Goal: Task Accomplishment & Management: Manage account settings

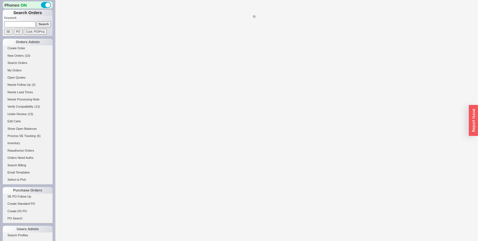
select select "LOW"
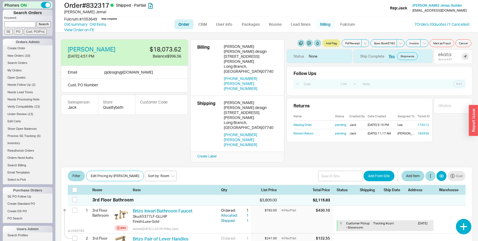
click at [318, 23] on link "Billing" at bounding box center [325, 24] width 19 height 10
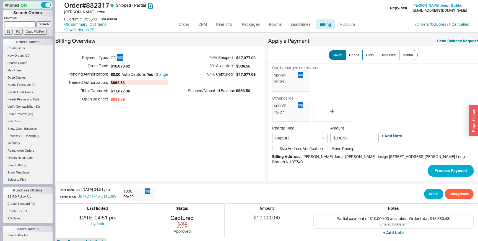
scroll to position [133, 0]
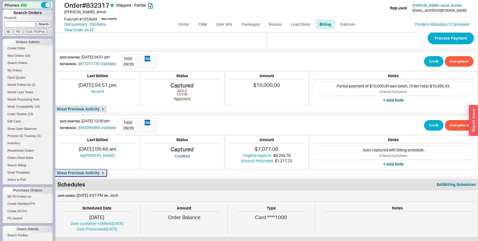
click at [105, 171] on icon "button" at bounding box center [103, 173] width 4 height 4
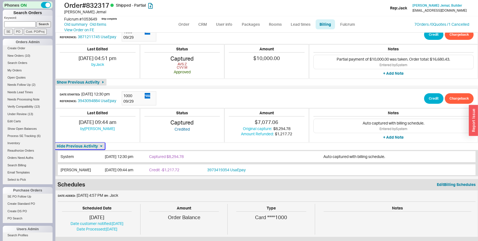
scroll to position [0, 0]
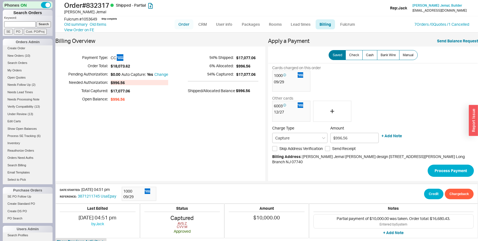
click at [184, 21] on link "Order" at bounding box center [184, 24] width 19 height 10
select select "LOW"
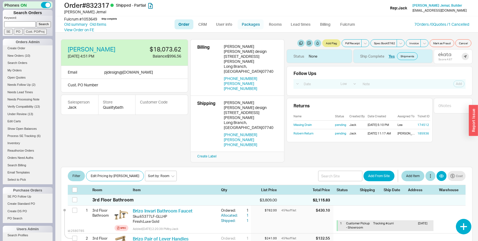
click at [248, 23] on link "Packages" at bounding box center [251, 24] width 26 height 10
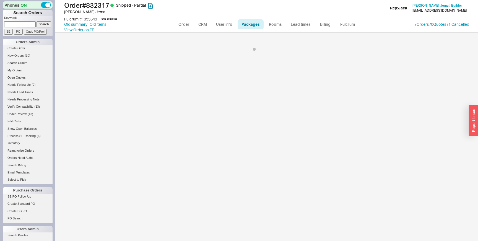
select select "8"
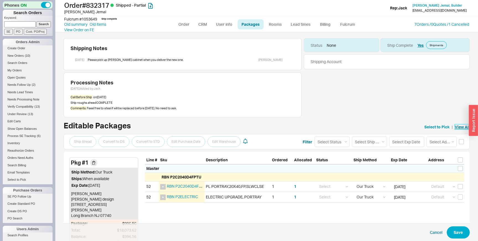
click at [458, 127] on link "View All" at bounding box center [462, 127] width 15 height 6
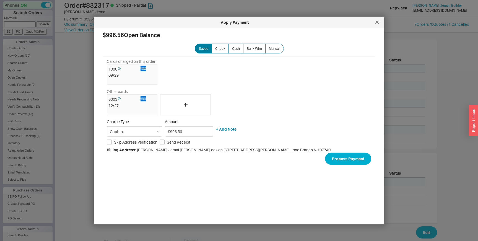
scroll to position [93, 0]
click at [375, 24] on div at bounding box center [377, 22] width 9 height 9
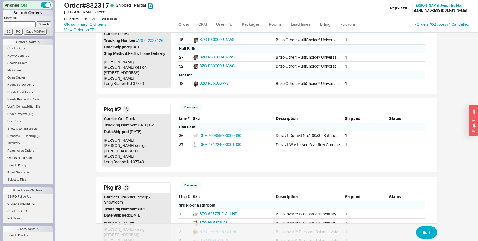
scroll to position [113, 0]
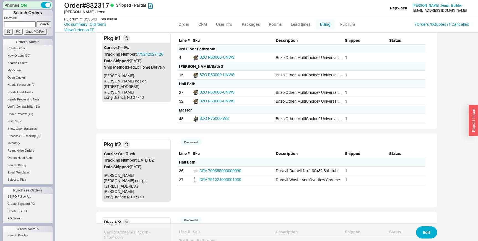
click at [323, 24] on link "Billing" at bounding box center [325, 24] width 19 height 10
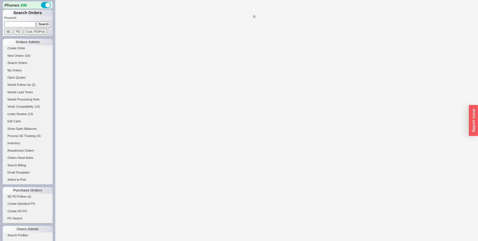
select select "LOW"
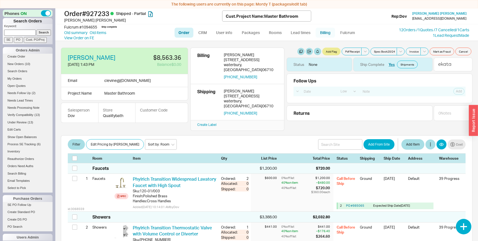
click at [326, 37] on link "Billing" at bounding box center [325, 33] width 19 height 10
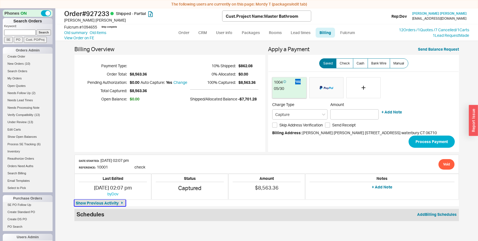
click at [116, 204] on span "Show Previous Activity" at bounding box center [97, 203] width 43 height 6
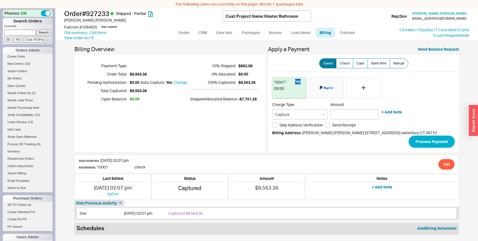
click at [118, 169] on div "Date Started: 08/13/25 02:07 pm Reference: 10001" at bounding box center [104, 164] width 50 height 13
click at [104, 168] on span "10001" at bounding box center [102, 167] width 11 height 5
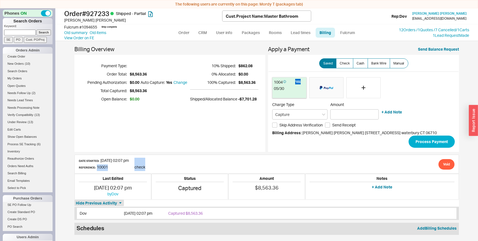
click at [104, 168] on span "10001" at bounding box center [102, 167] width 11 height 5
click at [118, 167] on div "Date Started: 08/13/25 02:07 pm Reference: 10001" at bounding box center [104, 164] width 50 height 13
click at [103, 167] on span "10001" at bounding box center [102, 167] width 11 height 5
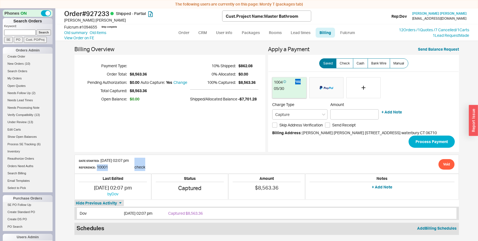
click at [103, 167] on span "10001" at bounding box center [102, 167] width 11 height 5
drag, startPoint x: 107, startPoint y: 168, endPoint x: 97, endPoint y: 168, distance: 10.5
click at [97, 168] on div "Date Started: 08/13/25 02:07 pm Reference: 10001" at bounding box center [104, 164] width 50 height 13
click at [97, 168] on span "10001" at bounding box center [102, 167] width 11 height 5
drag, startPoint x: 97, startPoint y: 168, endPoint x: 108, endPoint y: 168, distance: 11.3
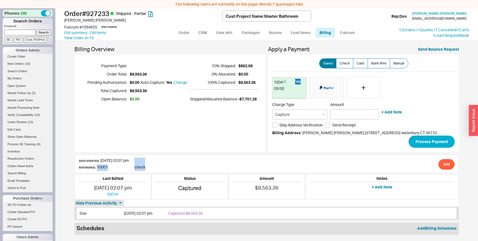
click at [108, 168] on div "Date Started: 08/13/25 02:07 pm Reference: 10001" at bounding box center [104, 164] width 50 height 13
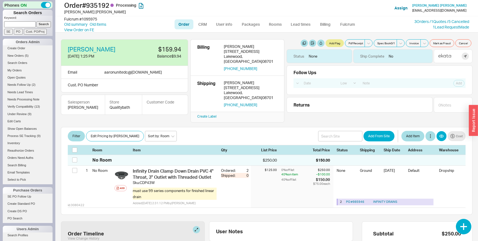
select select "LOW"
click at [322, 24] on link "Billing" at bounding box center [325, 24] width 19 height 10
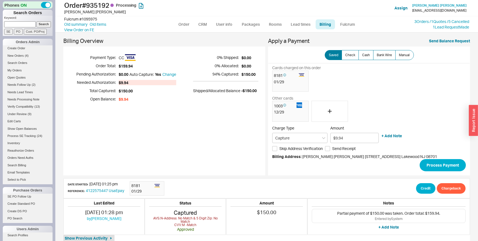
scroll to position [21, 0]
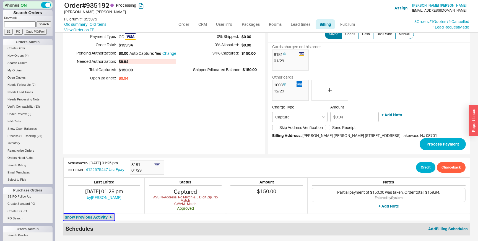
click at [100, 216] on span "Show Previous Activity" at bounding box center [86, 217] width 43 height 6
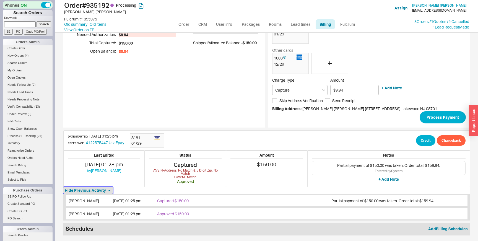
scroll to position [0, 0]
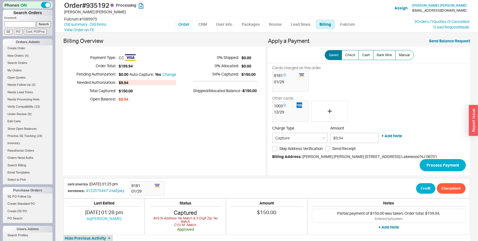
click at [185, 26] on link "Order" at bounding box center [184, 24] width 19 height 10
select select "LOW"
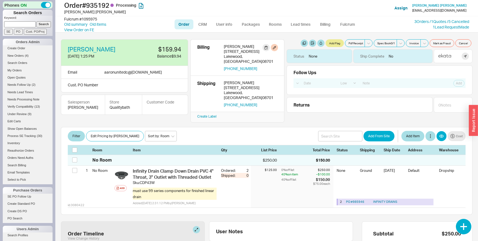
click at [228, 48] on div "Aaron Kellner" at bounding box center [251, 46] width 54 height 5
drag, startPoint x: 228, startPoint y: 48, endPoint x: 240, endPoint y: 48, distance: 11.6
click at [240, 48] on div "Aaron Kellner" at bounding box center [251, 46] width 54 height 5
copy div "Aaron Kellner"
click at [240, 48] on div "Aaron Kellner" at bounding box center [251, 46] width 54 height 5
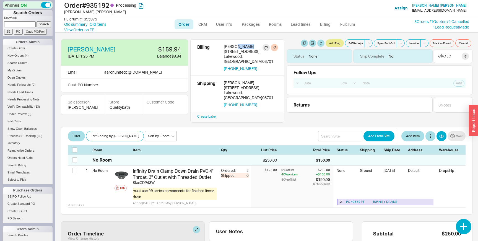
click at [240, 48] on div "Aaron Kellner" at bounding box center [251, 46] width 54 height 5
click at [232, 54] on div "1225 Carmel Court" at bounding box center [251, 59] width 54 height 10
drag, startPoint x: 232, startPoint y: 51, endPoint x: 250, endPoint y: 51, distance: 17.7
click at [250, 54] on div "1225 Carmel Court" at bounding box center [251, 59] width 54 height 10
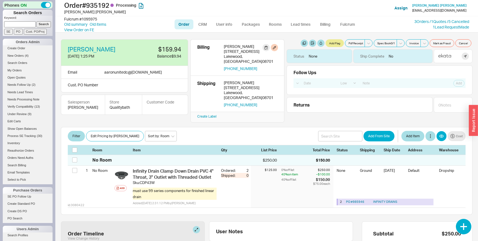
click at [250, 54] on div "1225 Carmel Court" at bounding box center [251, 59] width 54 height 10
drag, startPoint x: 250, startPoint y: 51, endPoint x: 228, endPoint y: 50, distance: 21.6
click at [228, 54] on div "1225 Carmel Court" at bounding box center [251, 59] width 54 height 10
click at [227, 46] on div "Aaron Kellner" at bounding box center [251, 46] width 54 height 5
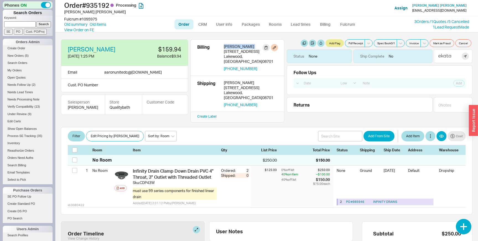
click at [227, 46] on div "Aaron Kellner" at bounding box center [251, 46] width 54 height 5
copy div "Aaron Kellner"
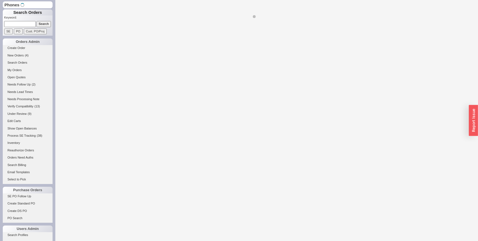
select select "LOW"
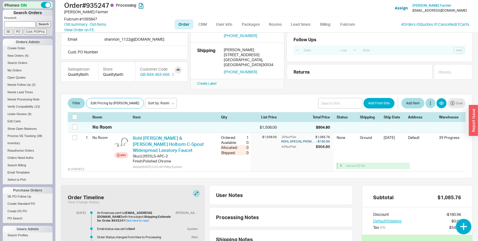
scroll to position [103, 0]
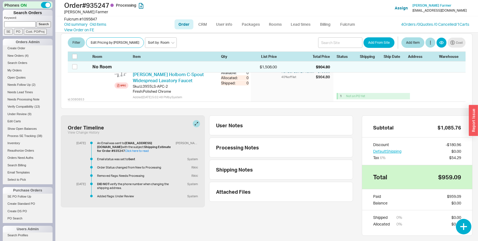
click at [99, 182] on b "DID NOT" at bounding box center [103, 184] width 12 height 4
copy div "DID NOT verify the phone number when changing the shipping address."
drag, startPoint x: 99, startPoint y: 169, endPoint x: 153, endPoint y: 173, distance: 54.1
click at [153, 182] on div "DID NOT verify the phone number when changing the shipping address." at bounding box center [135, 186] width 76 height 8
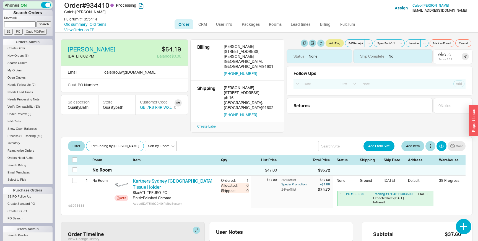
select select "LOW"
click at [193, 222] on div "Order Timeline View Change History" at bounding box center [133, 236] width 144 height 28
click at [196, 227] on button at bounding box center [196, 230] width 7 height 7
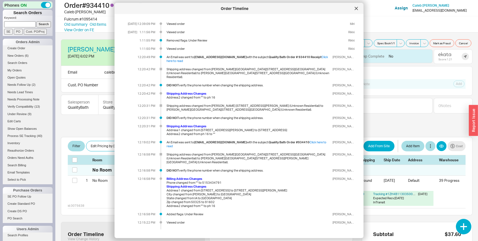
scroll to position [122, 0]
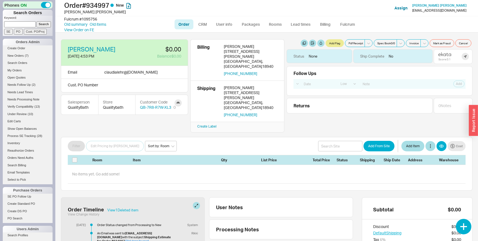
select select "LOW"
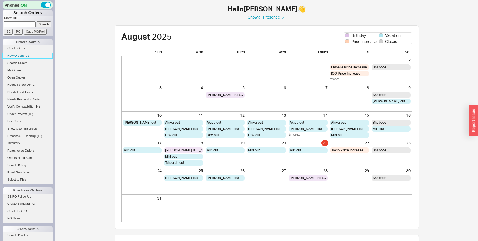
click at [26, 56] on span "( 11 )" at bounding box center [28, 55] width 6 height 3
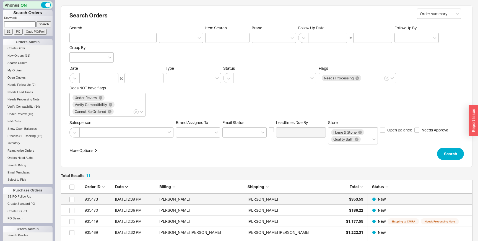
scroll to position [147, 412]
click at [332, 200] on div "[PERSON_NAME]" at bounding box center [290, 199] width 85 height 11
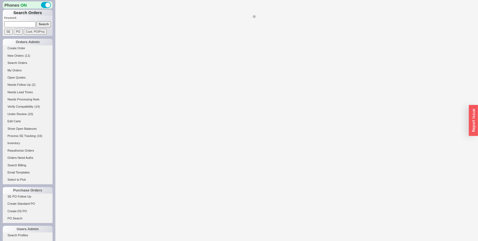
select select "LOW"
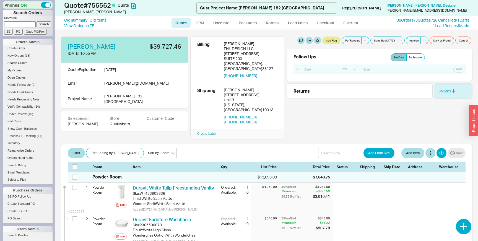
select select "LOW"
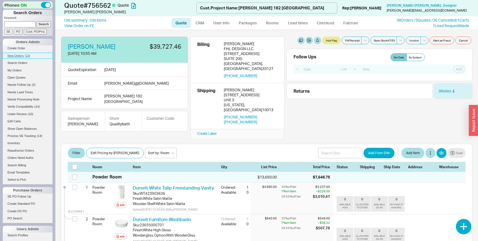
click at [27, 56] on span "( 13 )" at bounding box center [28, 55] width 6 height 3
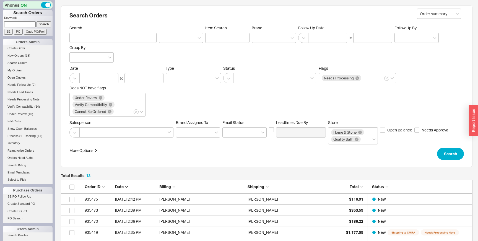
scroll to position [169, 412]
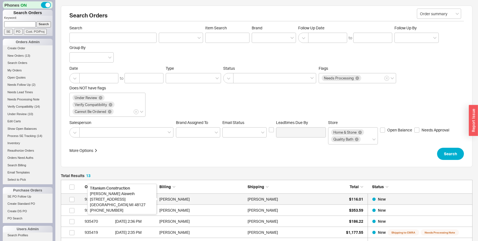
click at [179, 201] on div "Mike Alaweih" at bounding box center [201, 199] width 85 height 11
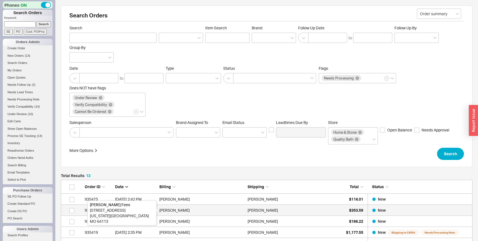
click at [185, 211] on div "Alexandra Fees" at bounding box center [201, 210] width 85 height 11
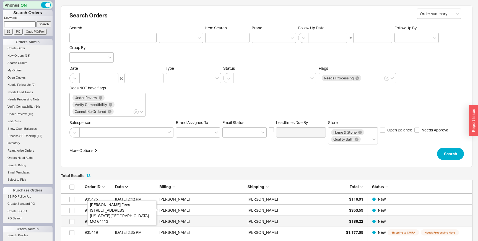
click at [192, 223] on div "Stephanie Rubino" at bounding box center [201, 221] width 85 height 11
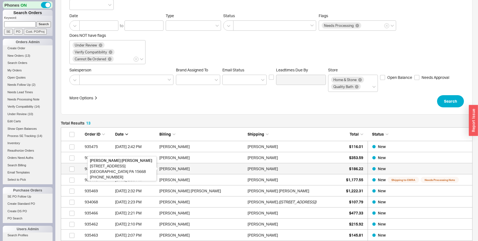
scroll to position [63, 0]
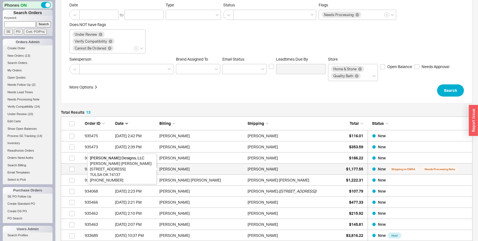
click at [191, 170] on div "[PERSON_NAME]" at bounding box center [201, 168] width 85 height 11
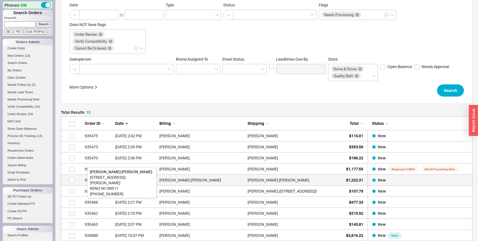
click at [194, 179] on div "Jacob Brix Hansen" at bounding box center [201, 180] width 85 height 11
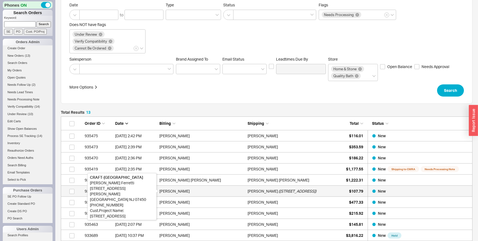
click at [199, 193] on div "Augusto Ferretti" at bounding box center [201, 191] width 85 height 11
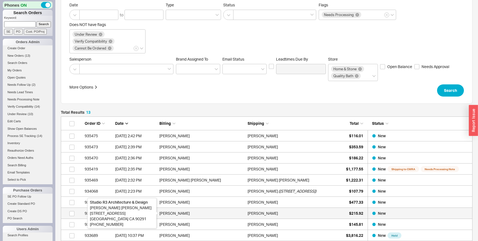
click at [206, 208] on div "Peter Rittner" at bounding box center [201, 213] width 85 height 11
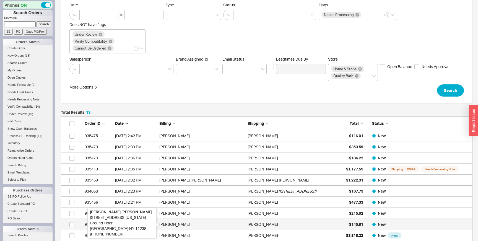
click at [209, 225] on div "Lee Solomon" at bounding box center [201, 224] width 85 height 11
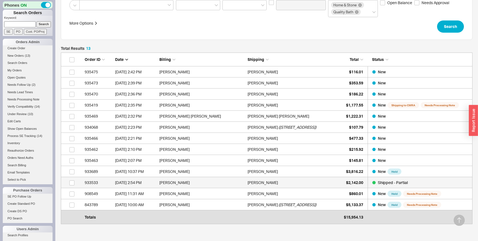
scroll to position [136, 0]
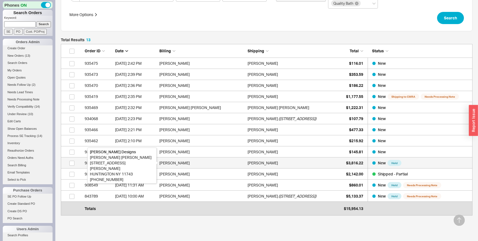
click at [199, 165] on div "Daniel Bauer" at bounding box center [201, 162] width 85 height 11
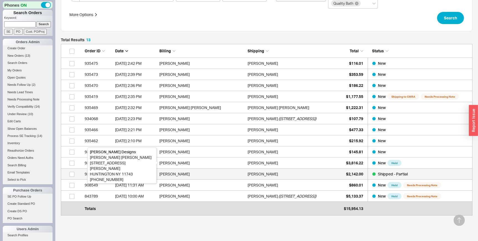
click at [205, 176] on div "Mark Salamon" at bounding box center [201, 173] width 85 height 11
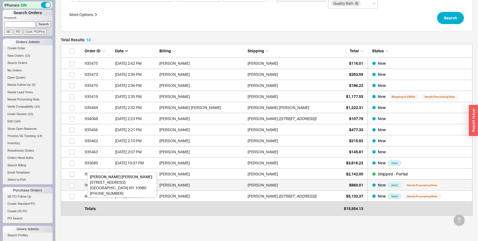
click at [210, 188] on div "Esther Cywiak" at bounding box center [201, 185] width 85 height 11
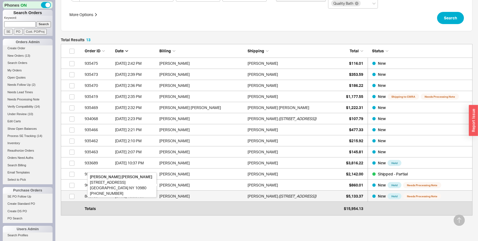
click at [215, 200] on div "Rachayli Howitt" at bounding box center [201, 196] width 85 height 11
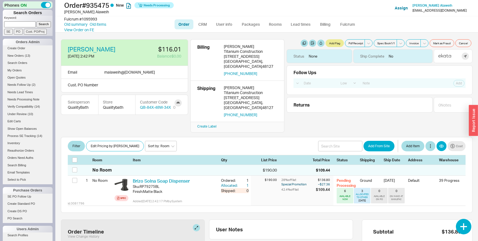
select select "LOW"
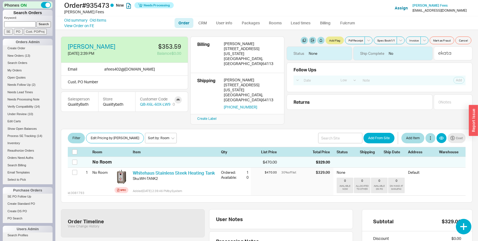
select select "LOW"
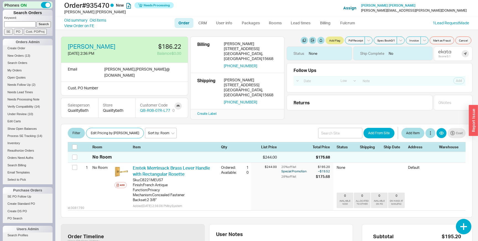
select select "LOW"
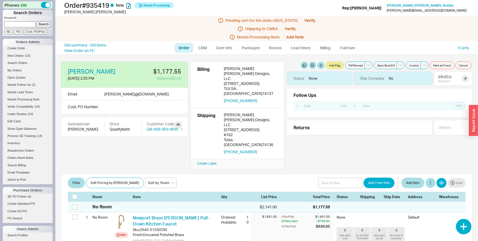
select select "LOW"
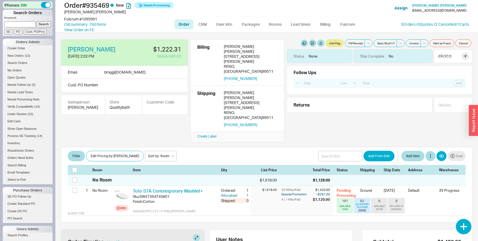
select select "LOW"
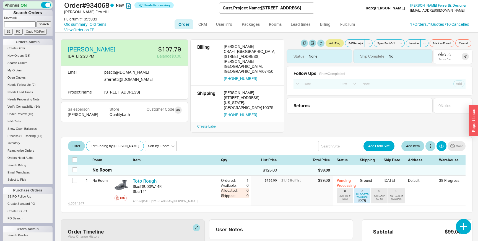
select select "LOW"
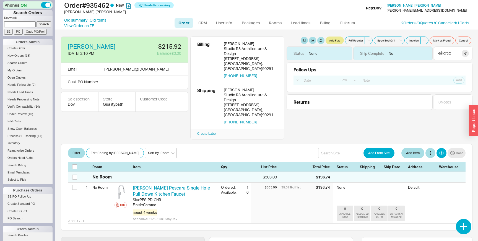
select select "LOW"
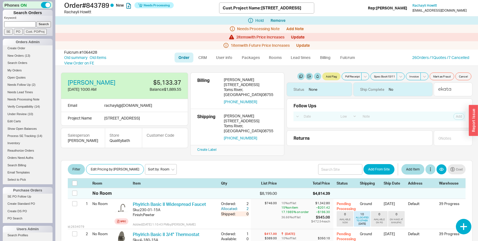
select select "LOW"
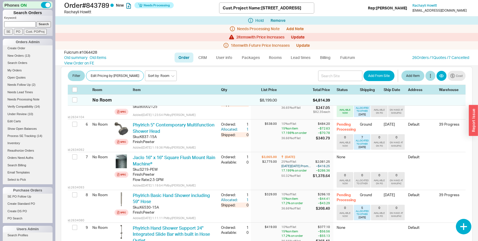
scroll to position [175, 0]
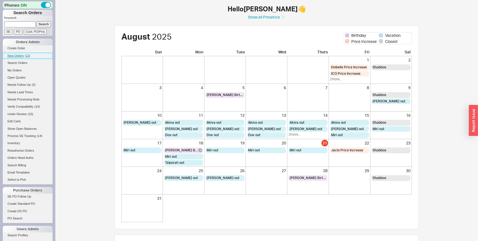
click at [27, 55] on span "( 13 )" at bounding box center [28, 55] width 6 height 3
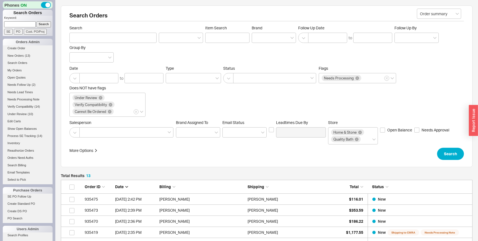
scroll to position [169, 412]
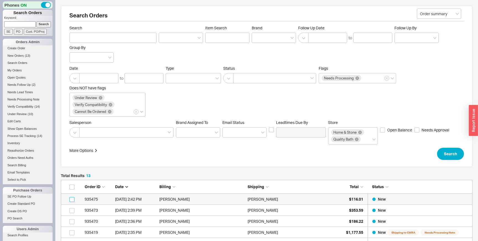
click at [72, 199] on input "grid" at bounding box center [71, 199] width 5 height 5
checkbox input "true"
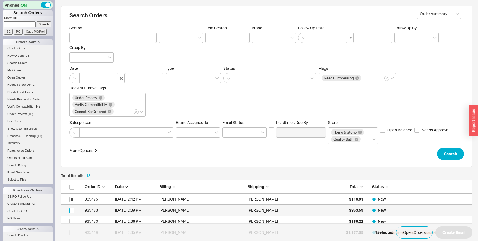
click at [69, 211] on input "grid" at bounding box center [71, 210] width 5 height 5
checkbox input "true"
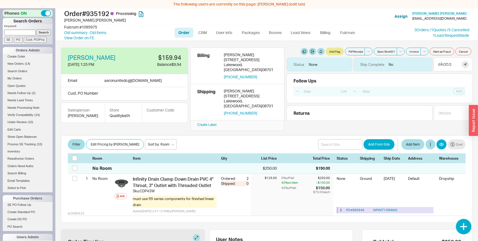
select select "LOW"
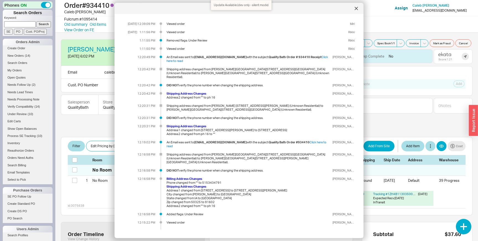
select select "LOW"
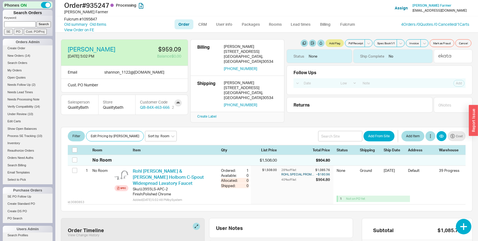
select select "LOW"
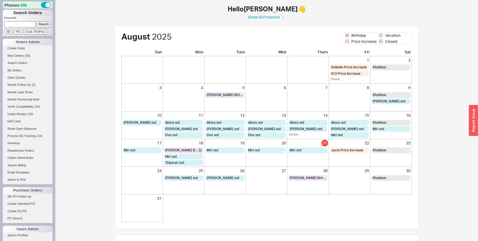
click at [473, 130] on div "button" at bounding box center [473, 120] width 9 height 31
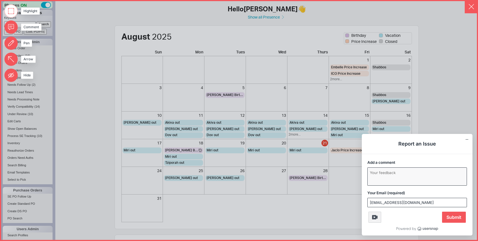
click at [389, 183] on textarea "Add a comment" at bounding box center [417, 177] width 99 height 18
type textarea "Test"
click at [456, 223] on div "Usersnap widget" at bounding box center [417, 227] width 111 height 9
click at [454, 220] on span "Submit" at bounding box center [454, 217] width 24 height 11
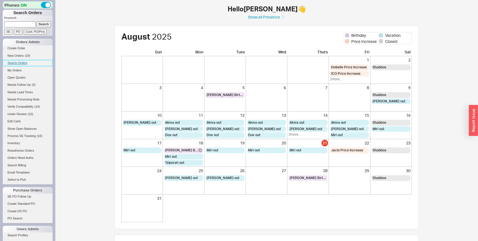
click at [26, 62] on link "Search Orders" at bounding box center [28, 63] width 50 height 6
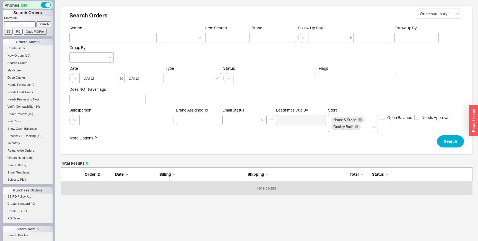
scroll to position [27, 412]
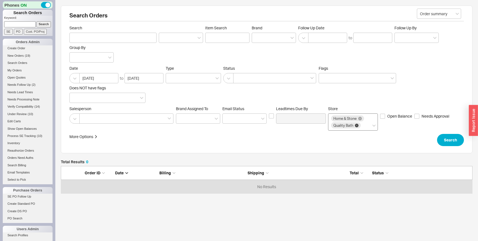
click at [356, 124] on icon at bounding box center [357, 126] width 4 height 4
click at [362, 124] on input "Store Home & Stone Quality Bath" at bounding box center [364, 125] width 4 height 6
click at [448, 137] on button "Search" at bounding box center [450, 140] width 27 height 12
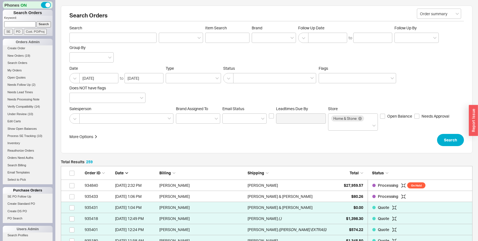
scroll to position [2891, 412]
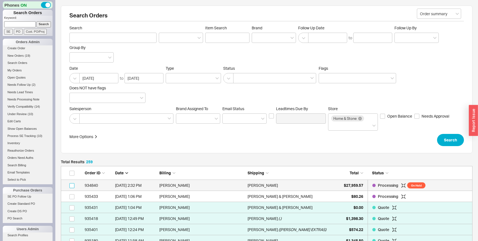
click at [72, 185] on input "grid" at bounding box center [71, 185] width 5 height 5
checkbox input "true"
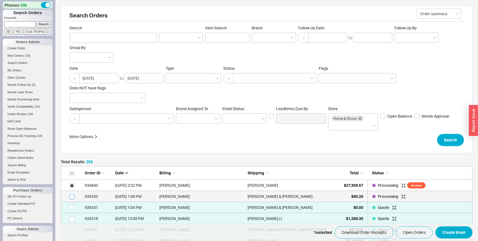
click at [71, 199] on input "grid" at bounding box center [71, 196] width 5 height 5
checkbox input "true"
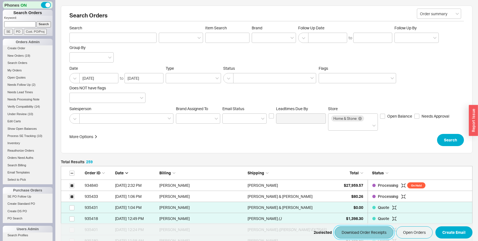
click at [356, 232] on button "Download Order Receipts" at bounding box center [364, 232] width 59 height 12
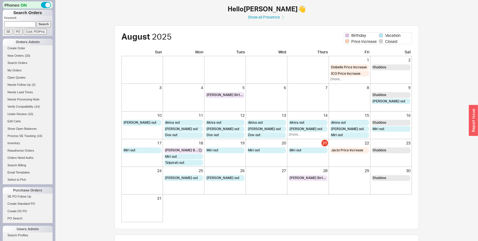
click at [472, 118] on div "button" at bounding box center [473, 120] width 9 height 31
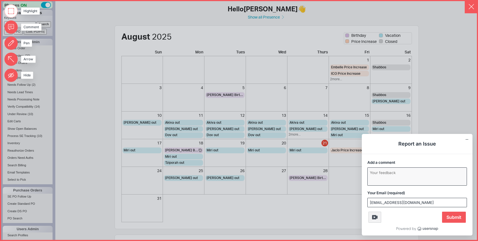
click at [381, 180] on textarea "Add a comment" at bounding box center [417, 177] width 99 height 18
type textarea "test"
click at [460, 216] on span "Submit" at bounding box center [454, 217] width 24 height 11
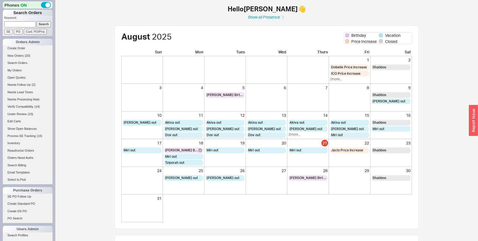
click at [473, 119] on div "button" at bounding box center [473, 120] width 9 height 31
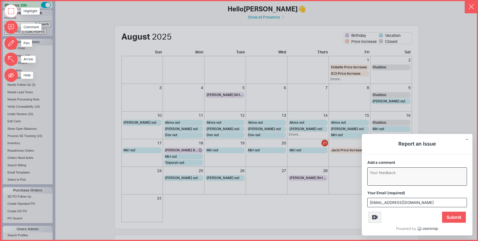
click at [409, 177] on textarea "Add a comment" at bounding box center [417, 177] width 99 height 18
type textarea "test"
click at [445, 212] on span "Submit" at bounding box center [454, 217] width 24 height 11
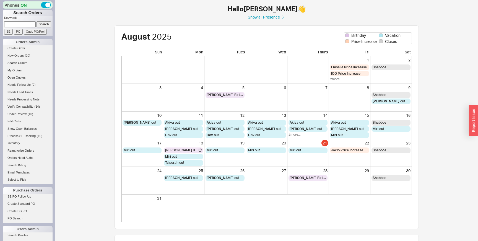
click at [226, 93] on span "Chumi Pollak's Birthday" at bounding box center [225, 95] width 37 height 5
click at [474, 123] on div "button" at bounding box center [473, 120] width 9 height 31
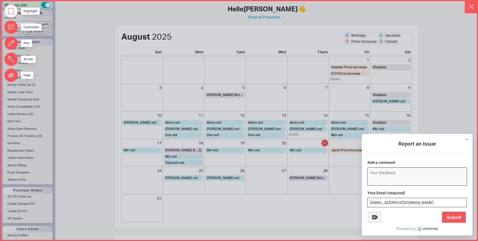
click at [386, 180] on textarea "Add a comment" at bounding box center [417, 177] width 99 height 18
type textarea "test"
click at [454, 217] on span "Submit" at bounding box center [454, 217] width 24 height 11
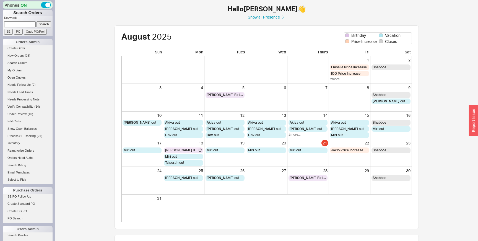
click at [474, 125] on div "button" at bounding box center [473, 120] width 9 height 31
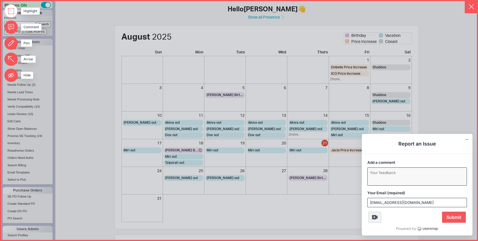
click at [381, 183] on textarea "Add a comment" at bounding box center [417, 177] width 99 height 18
type textarea "s"
type textarea "test"
click at [451, 213] on span "Submit" at bounding box center [454, 217] width 24 height 11
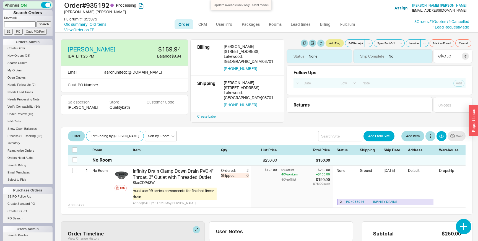
select select "LOW"
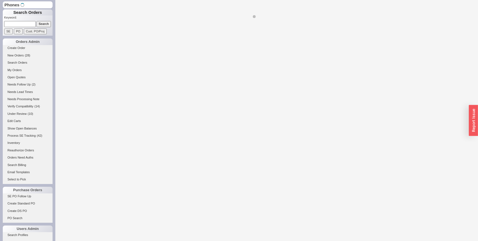
select select "LOW"
